Goal: Transaction & Acquisition: Purchase product/service

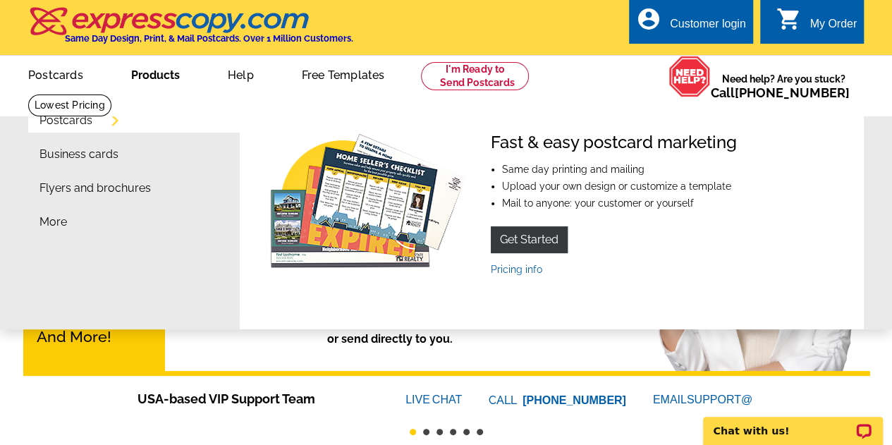
click at [158, 80] on link "Products" at bounding box center [156, 73] width 94 height 33
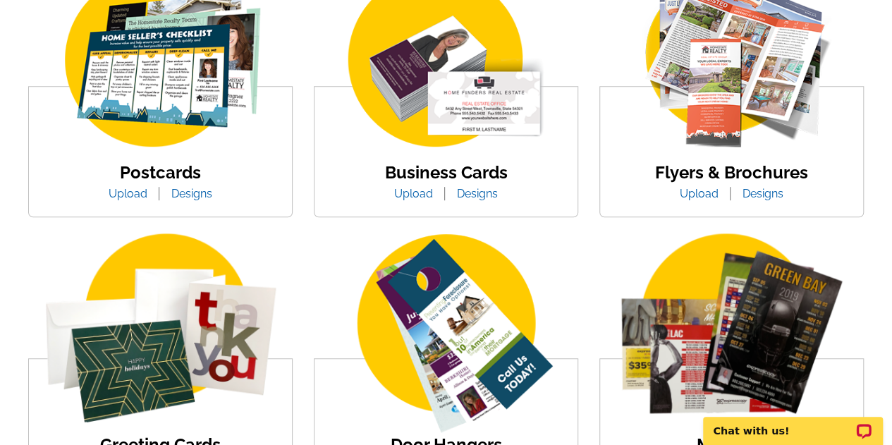
scroll to position [332, 0]
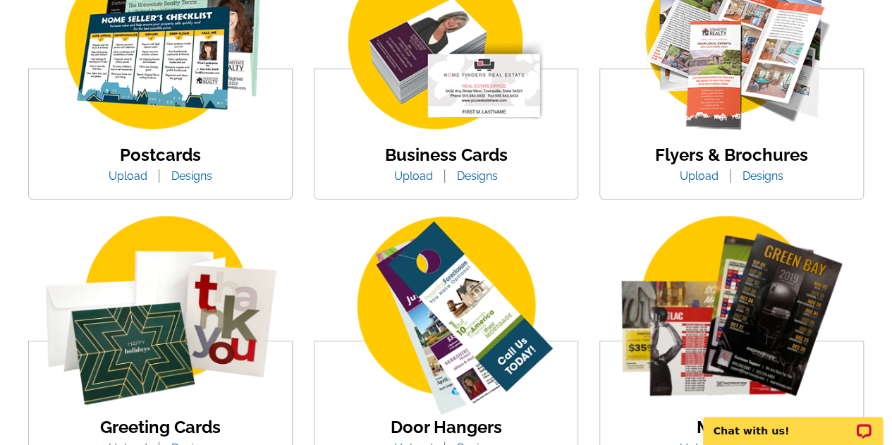
click at [201, 57] on img at bounding box center [161, 43] width 240 height 185
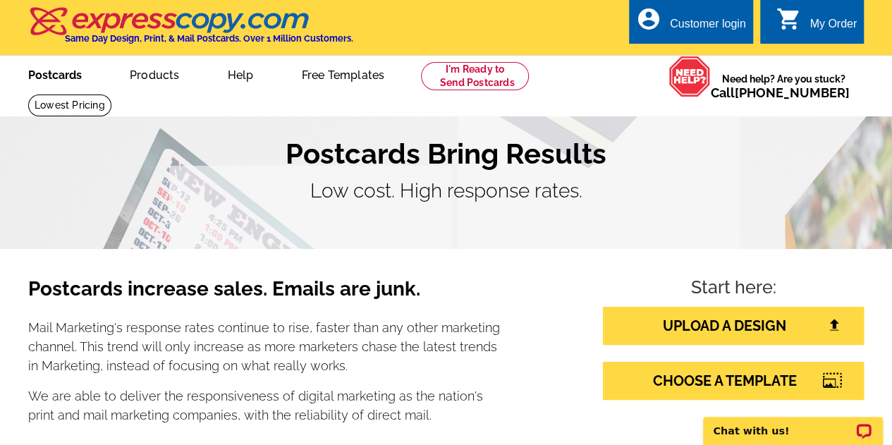
click at [55, 78] on link "Postcards" at bounding box center [55, 73] width 99 height 33
click at [66, 75] on link "Postcards" at bounding box center [56, 73] width 100 height 33
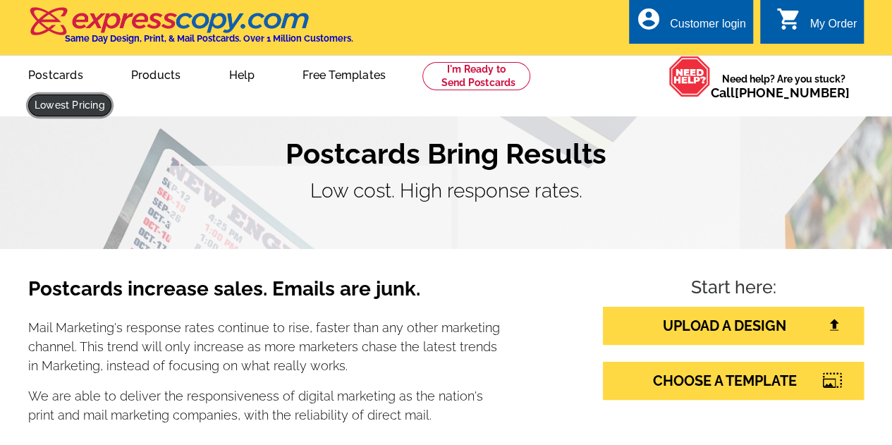
click at [111, 94] on link at bounding box center [69, 105] width 83 height 22
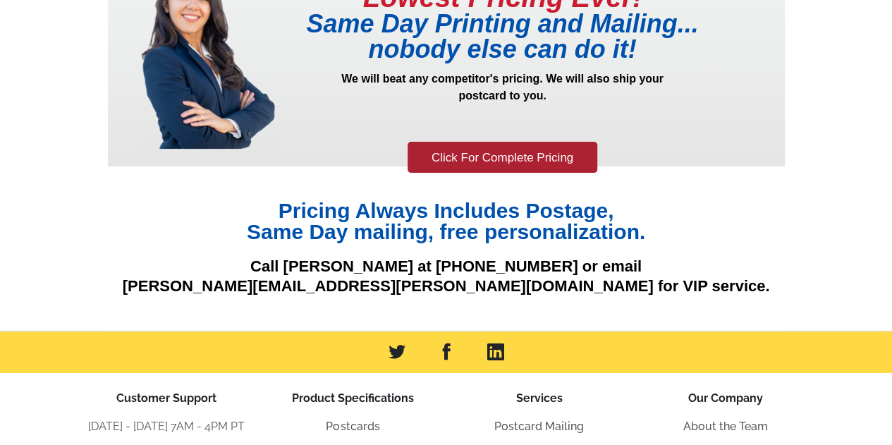
scroll to position [137, 0]
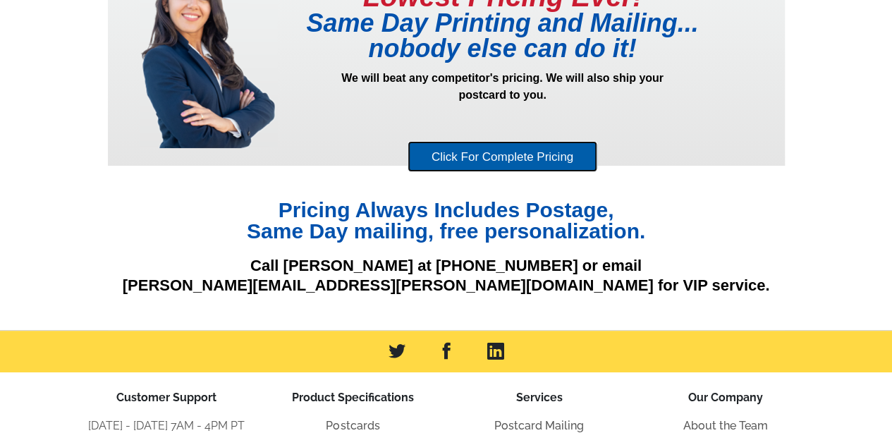
click at [549, 157] on link "Click For Complete Pricing" at bounding box center [503, 157] width 190 height 32
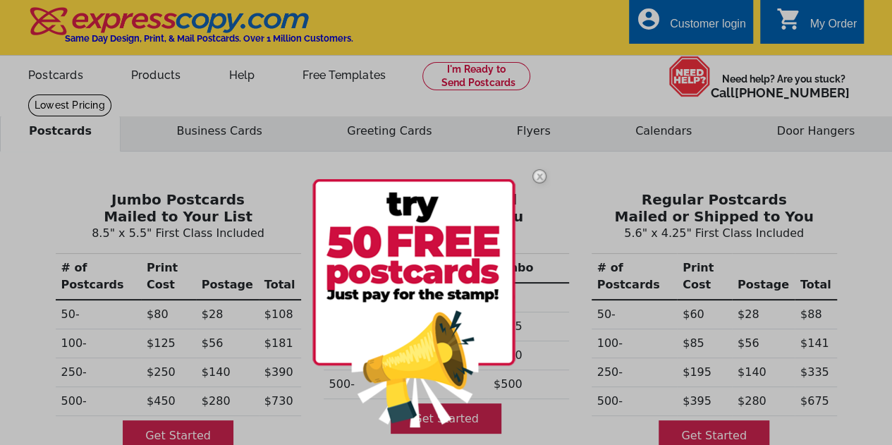
click at [542, 177] on img at bounding box center [539, 176] width 41 height 41
